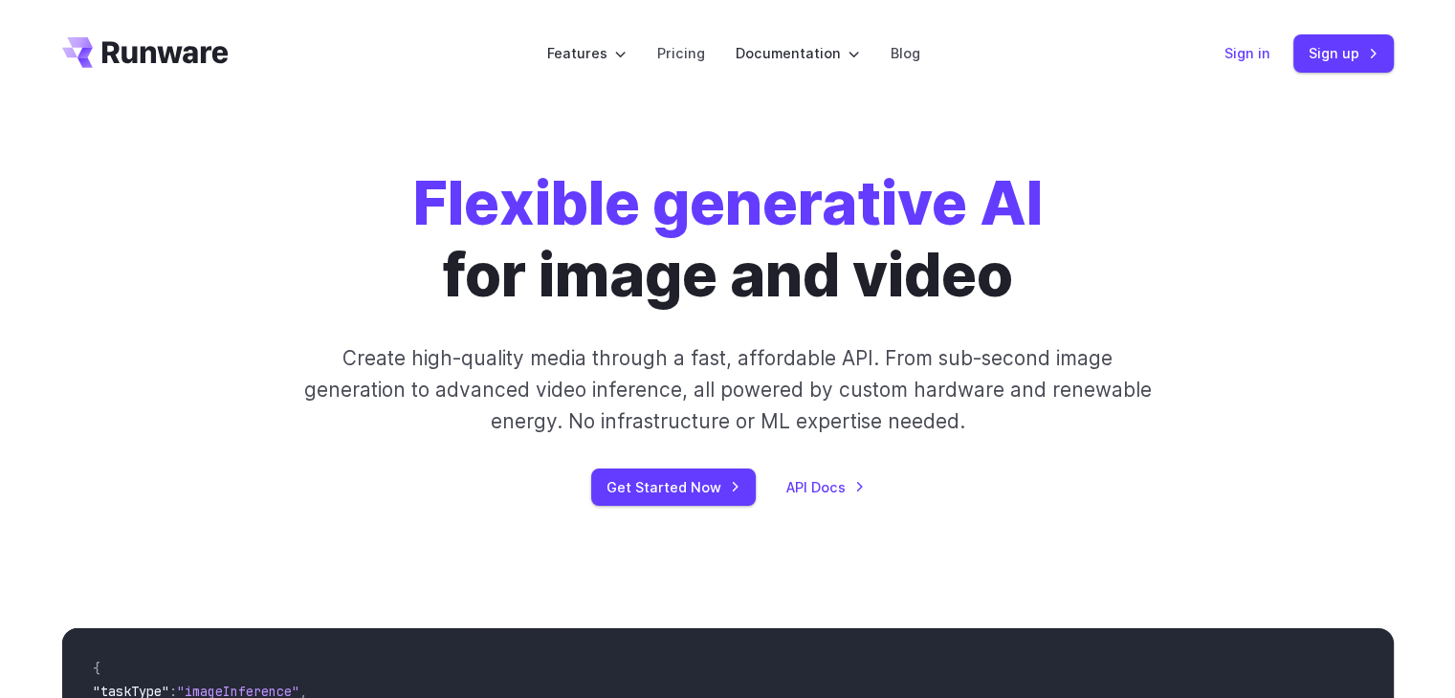
click at [1244, 47] on link "Sign in" at bounding box center [1247, 53] width 46 height 22
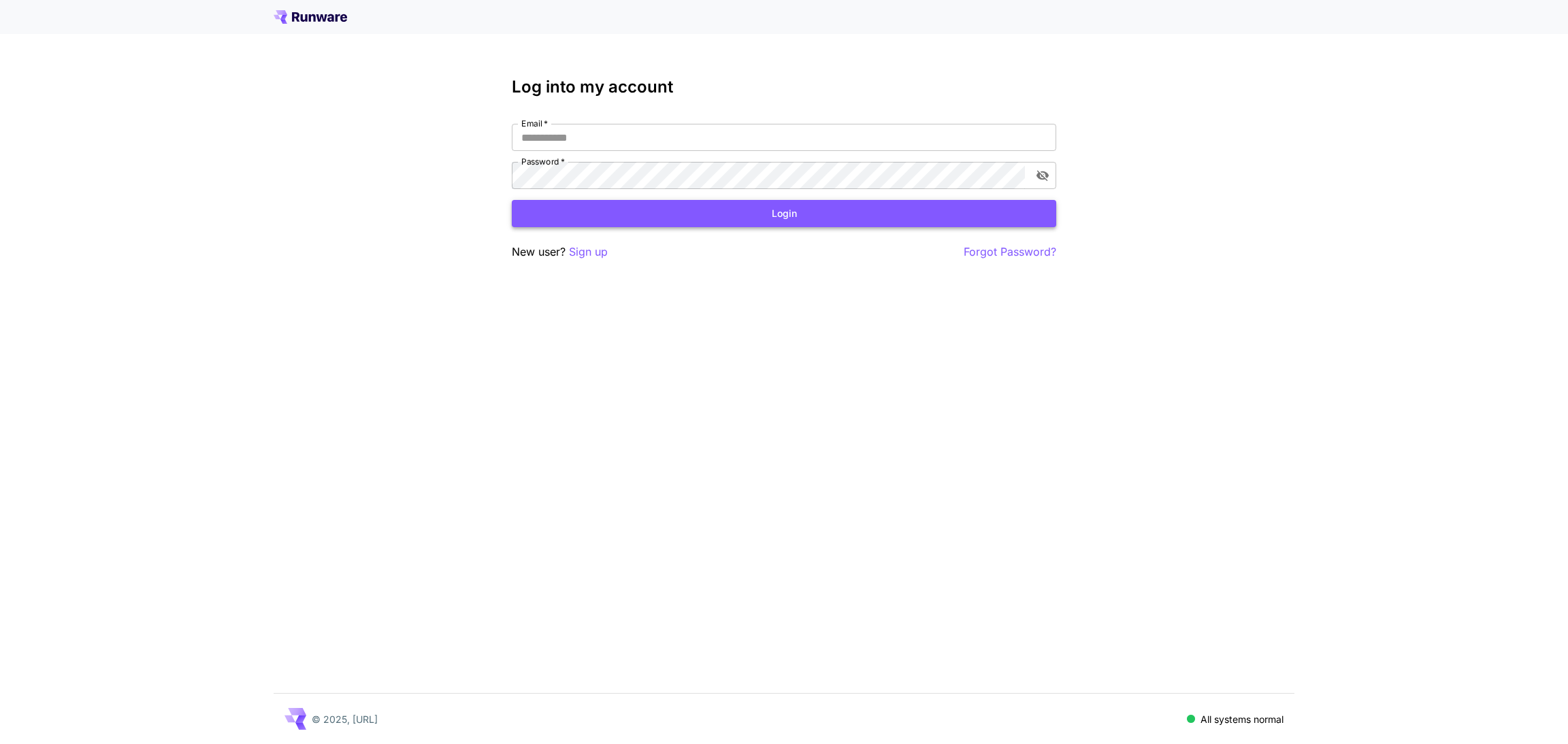
type input "**********"
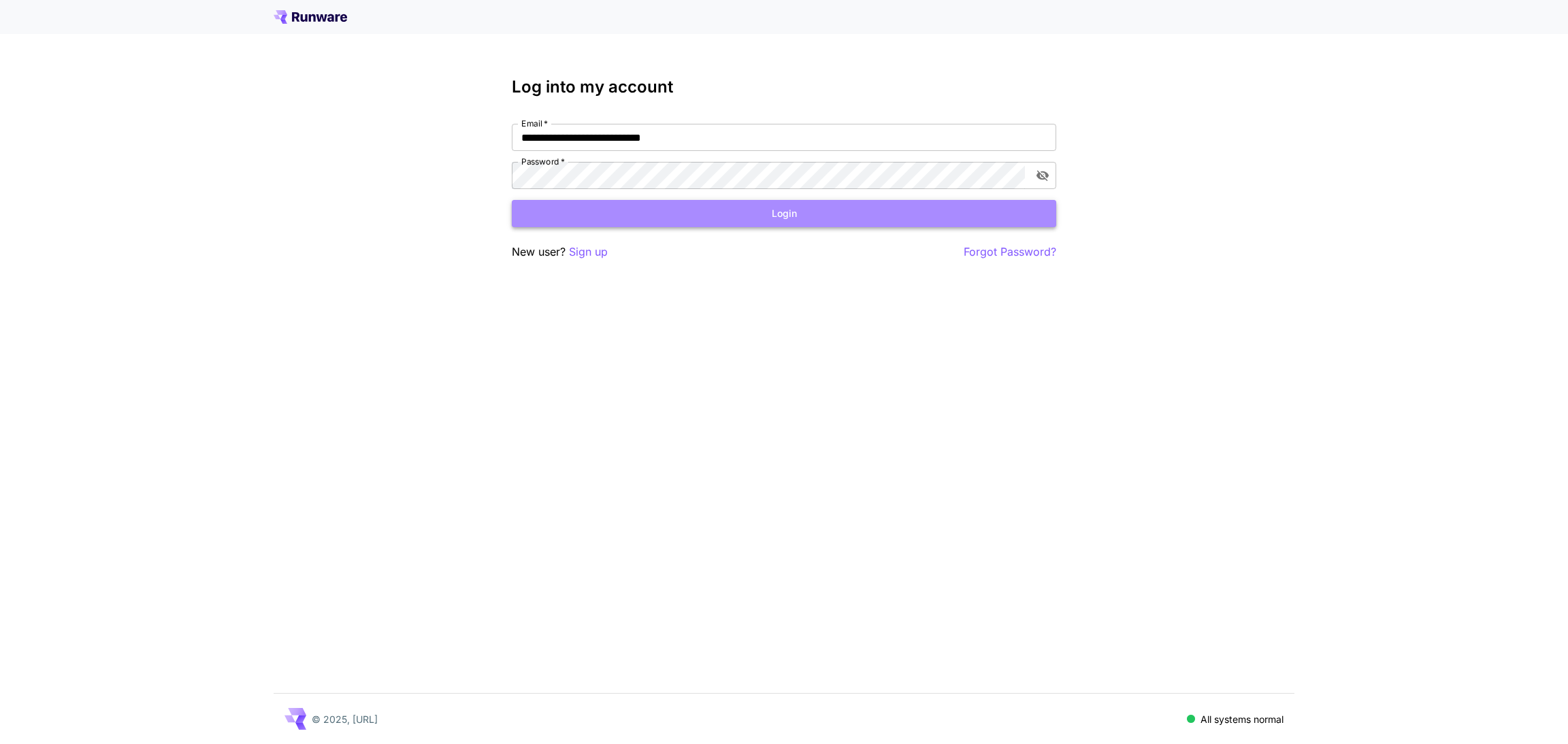
click at [655, 227] on button "Login" at bounding box center [783, 213] width 544 height 28
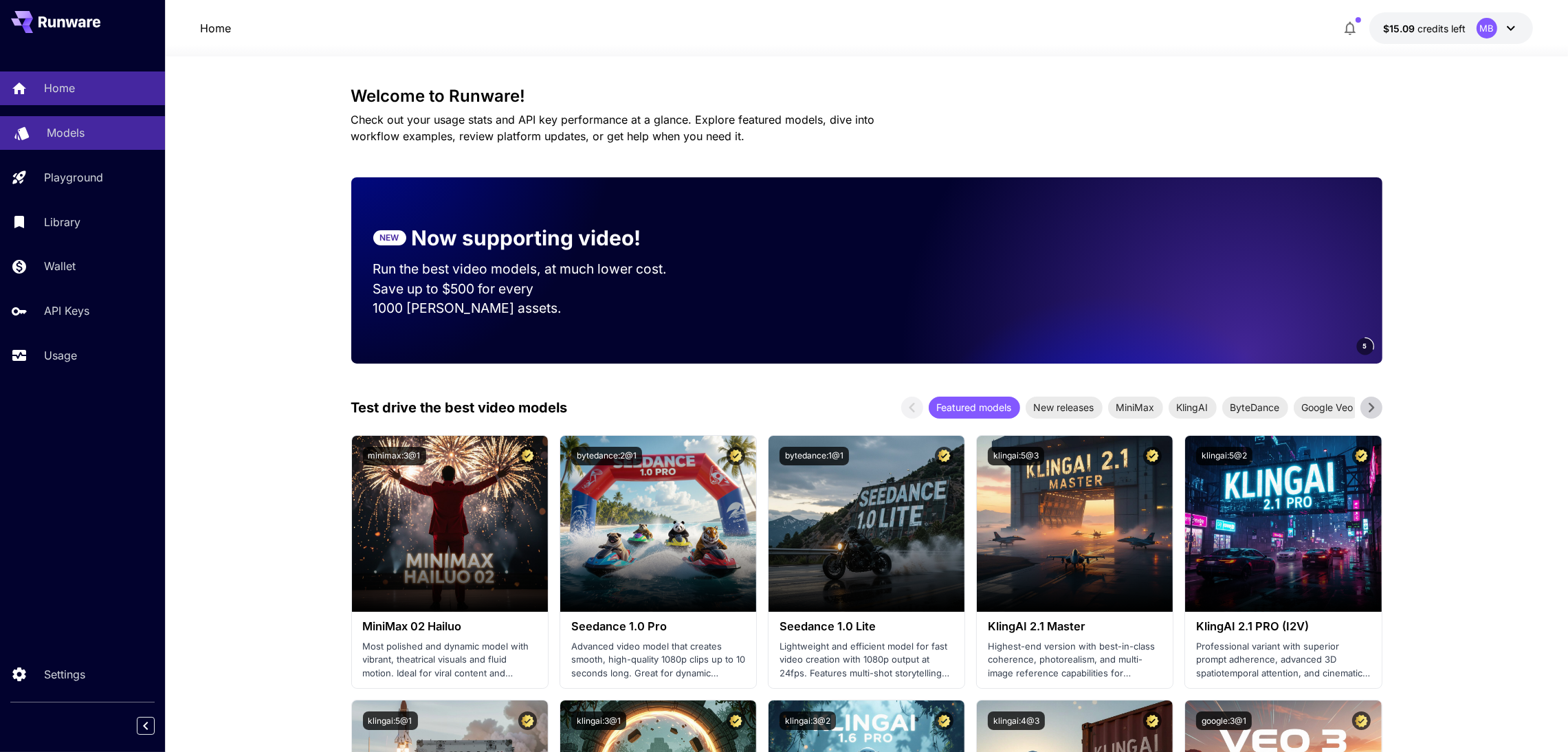
click at [68, 127] on p "Models" at bounding box center [65, 132] width 38 height 17
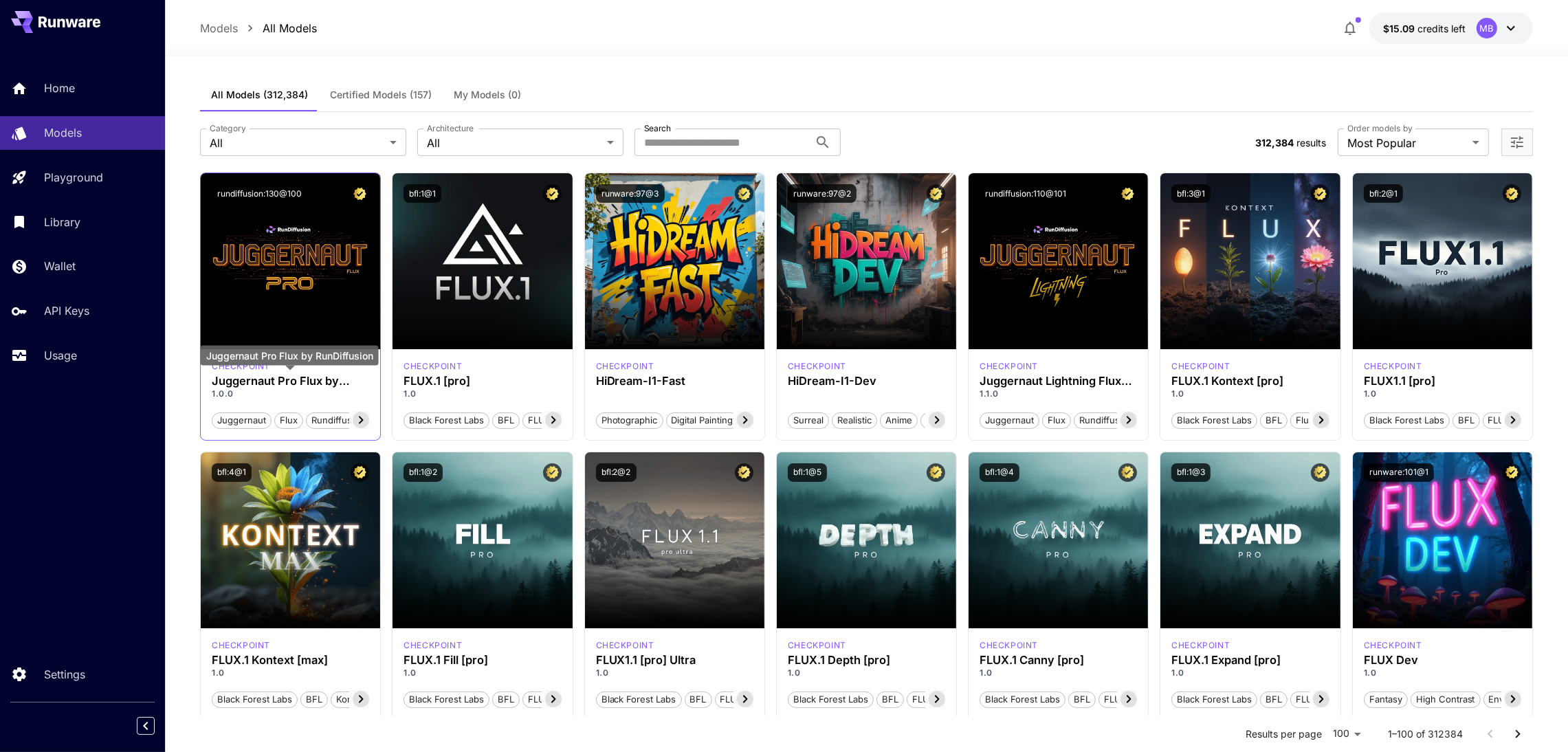
click at [271, 382] on h3 "Juggernaut Pro Flux by RunDiffusion" at bounding box center [290, 381] width 157 height 13
copy h3 "Juggernaut Pro Flux by RunDiffusion"
